Goal: Check status

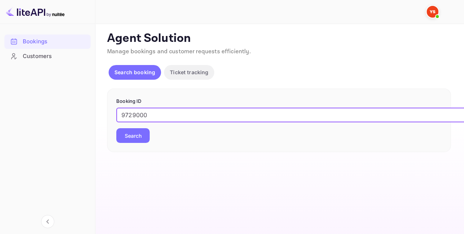
type input "9729000"
click at [134, 140] on button "Search" at bounding box center [132, 135] width 33 height 15
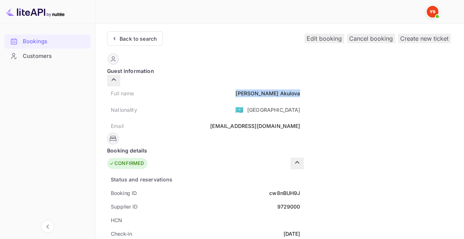
drag, startPoint x: 218, startPoint y: 84, endPoint x: 270, endPoint y: 81, distance: 52.2
click at [270, 87] on div "Full name [PERSON_NAME]" at bounding box center [205, 94] width 197 height 14
copy div "[PERSON_NAME]"
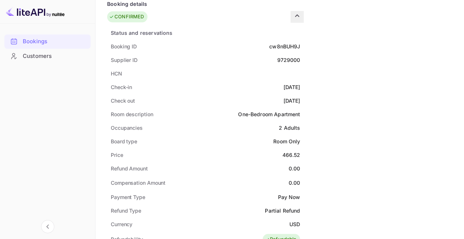
scroll to position [183, 0]
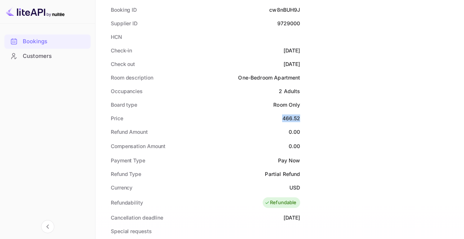
drag, startPoint x: 252, startPoint y: 105, endPoint x: 270, endPoint y: 105, distance: 17.6
click at [270, 112] on div "Price 466.52" at bounding box center [205, 119] width 197 height 14
copy div "466.52"
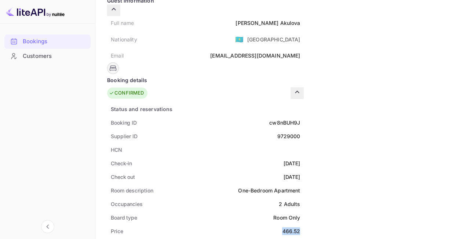
scroll to position [0, 0]
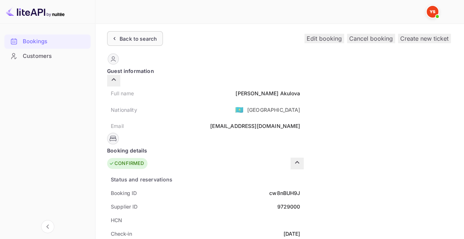
click at [133, 36] on div "Back to search" at bounding box center [138, 39] width 37 height 8
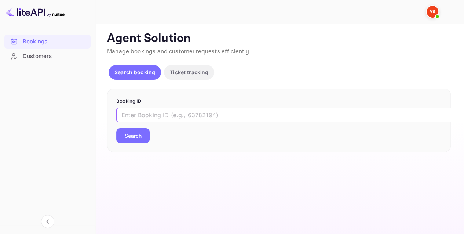
click at [190, 110] on input "text" at bounding box center [299, 115] width 367 height 15
paste input "9493152"
type input "9493152"
click at [133, 128] on div "9493152 ​ Search" at bounding box center [279, 125] width 326 height 35
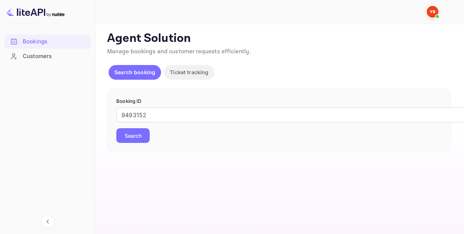
click at [133, 130] on button "Search" at bounding box center [132, 135] width 33 height 15
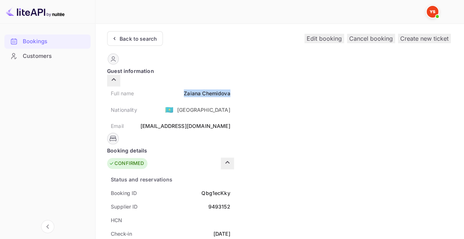
drag, startPoint x: 212, startPoint y: 90, endPoint x: 272, endPoint y: 90, distance: 59.5
click at [234, 90] on div "Full name [PERSON_NAME]" at bounding box center [170, 94] width 127 height 14
copy div "Zaiana Chemidova"
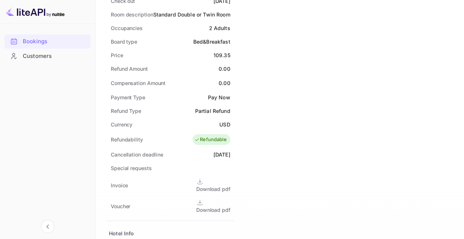
scroll to position [220, 0]
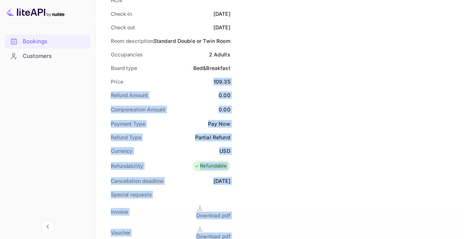
drag, startPoint x: 248, startPoint y: 68, endPoint x: 274, endPoint y: 69, distance: 26.1
click at [278, 67] on div "Guest information Full name Zaiana Chemidova Nationality 🇰🇿 [DEMOGRAPHIC_DATA] …" at bounding box center [276, 238] width 350 height 822
click at [234, 75] on div "Price 109.35" at bounding box center [170, 82] width 127 height 14
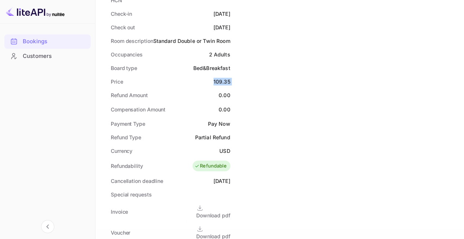
drag, startPoint x: 272, startPoint y: 70, endPoint x: 252, endPoint y: 70, distance: 19.5
click at [234, 75] on div "Price 109.35" at bounding box center [170, 82] width 127 height 14
